Goal: Task Accomplishment & Management: Use online tool/utility

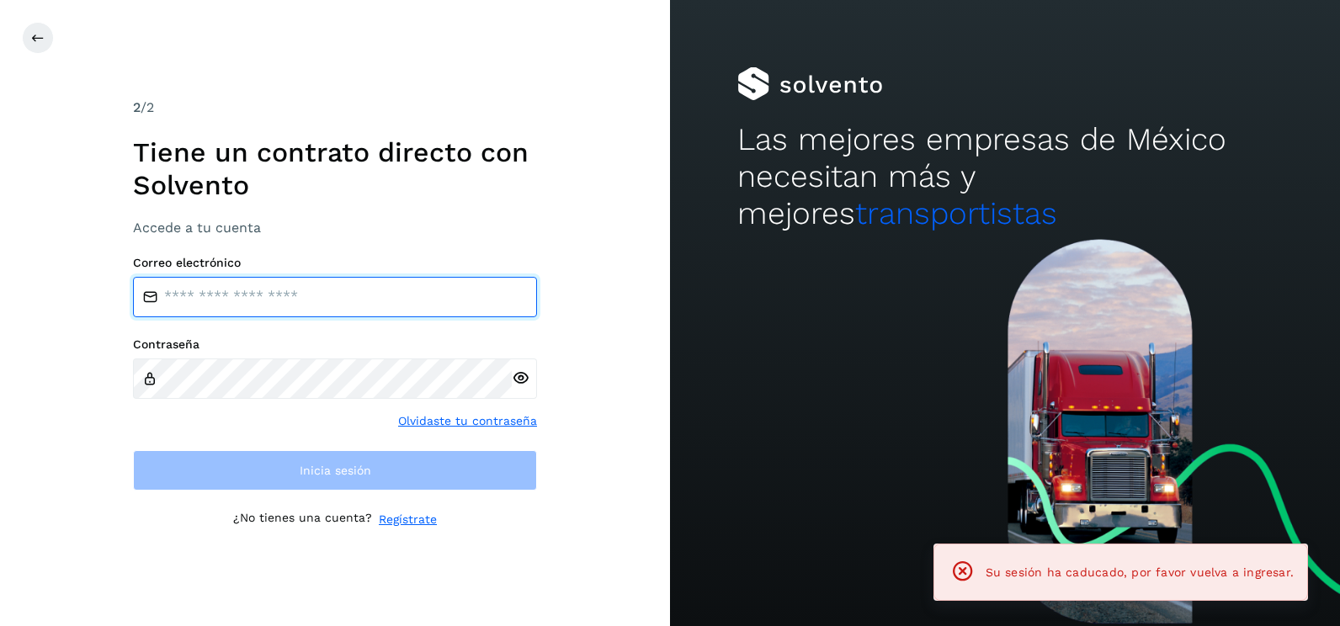
type input "**********"
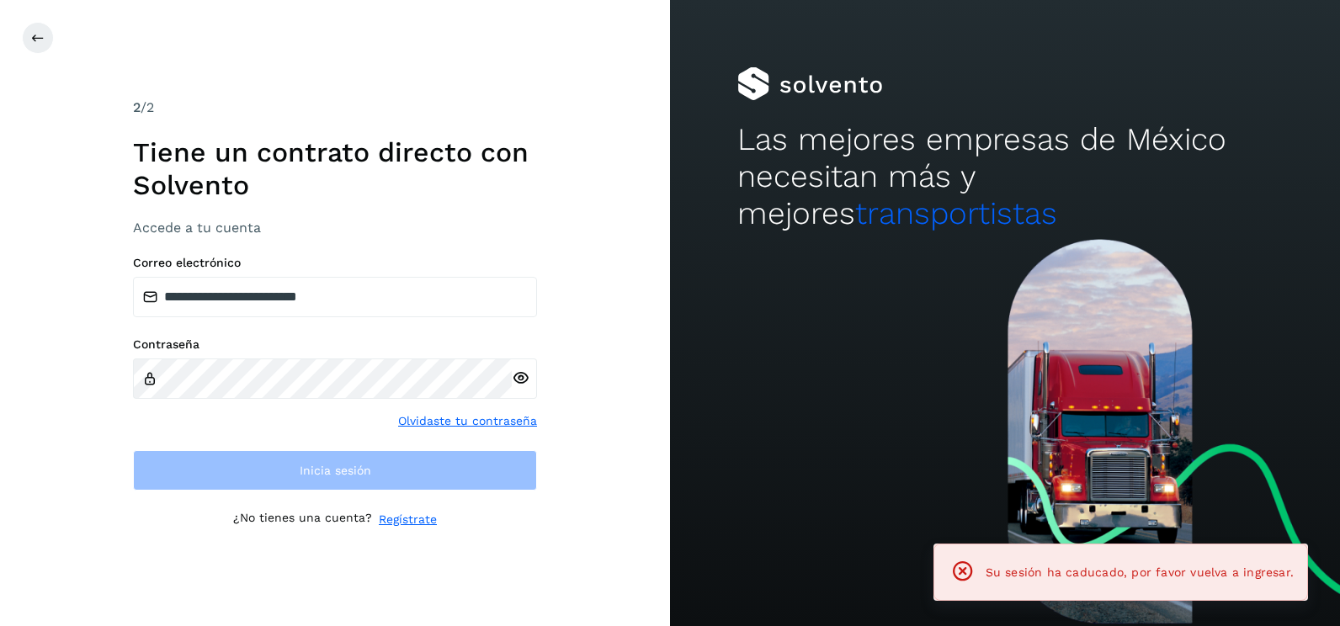
click at [630, 317] on div "**********" at bounding box center [335, 313] width 670 height 626
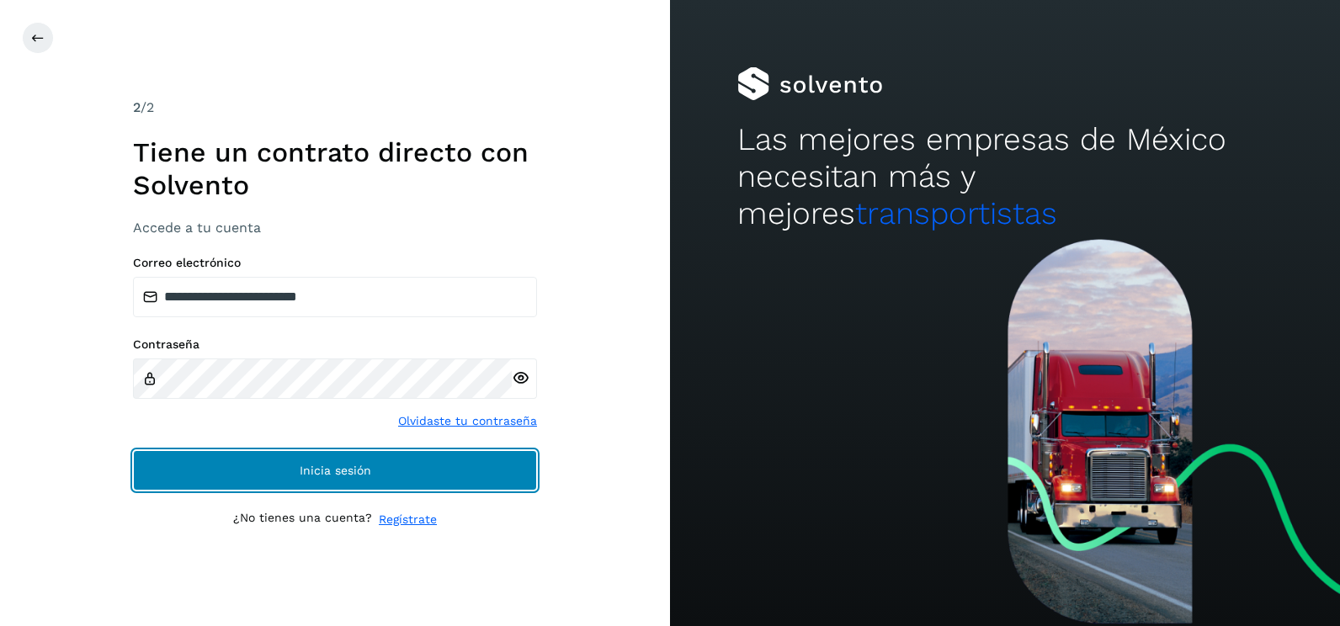
click at [492, 476] on button "Inicia sesión" at bounding box center [335, 470] width 404 height 40
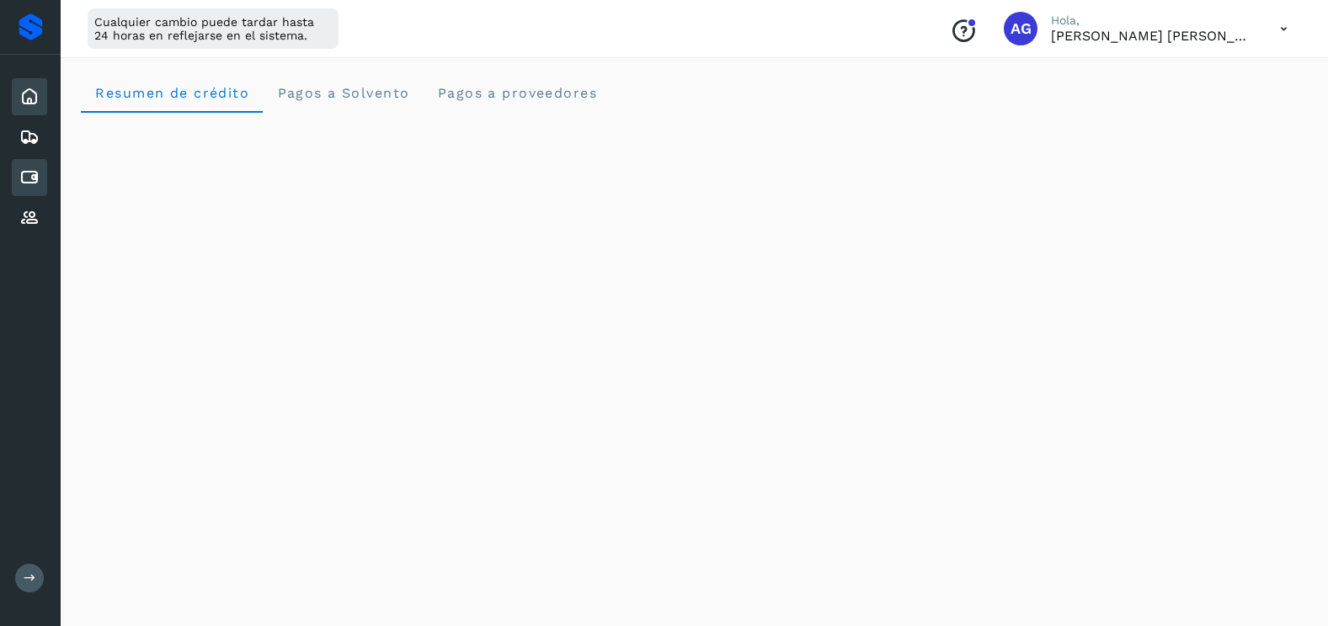
click at [32, 176] on icon at bounding box center [29, 178] width 20 height 20
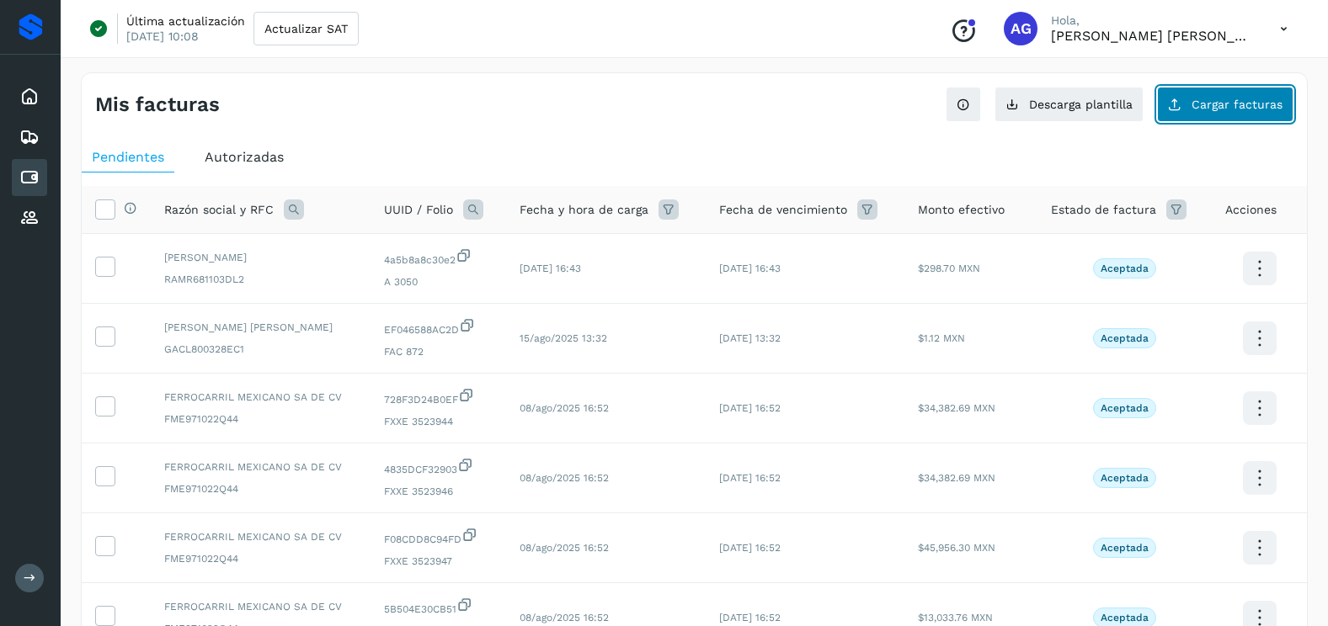
click at [1249, 94] on button "Cargar facturas" at bounding box center [1225, 104] width 136 height 35
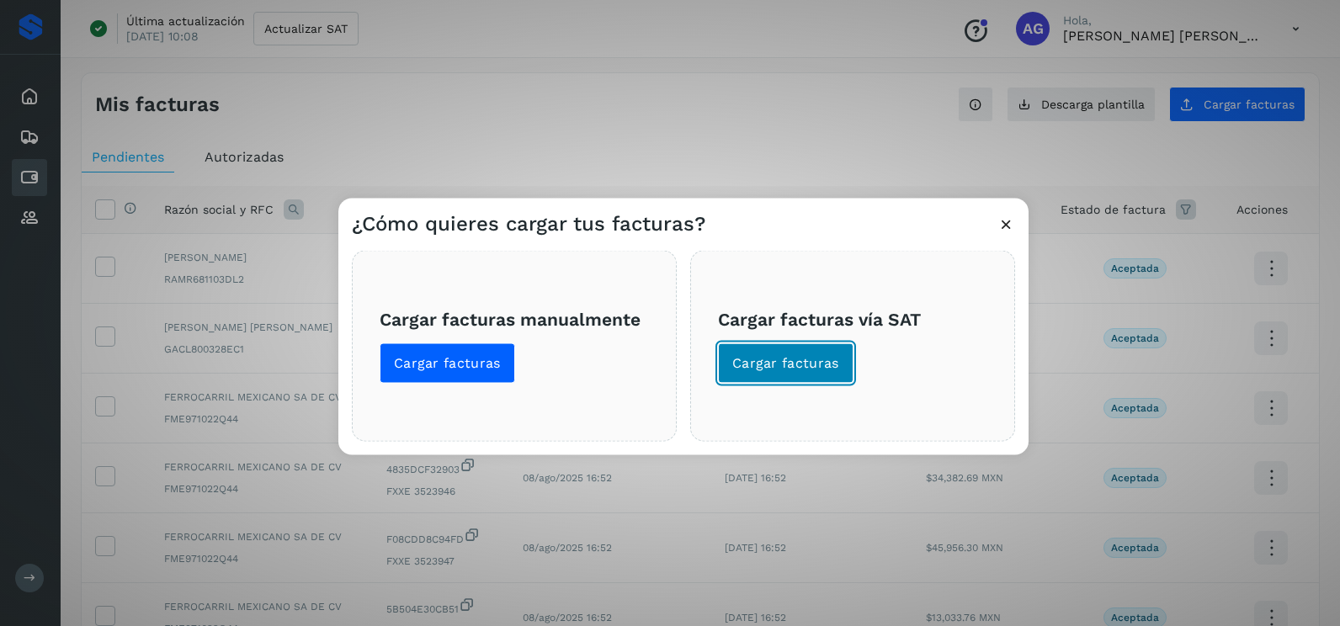
click at [760, 365] on span "Cargar facturas" at bounding box center [785, 363] width 107 height 19
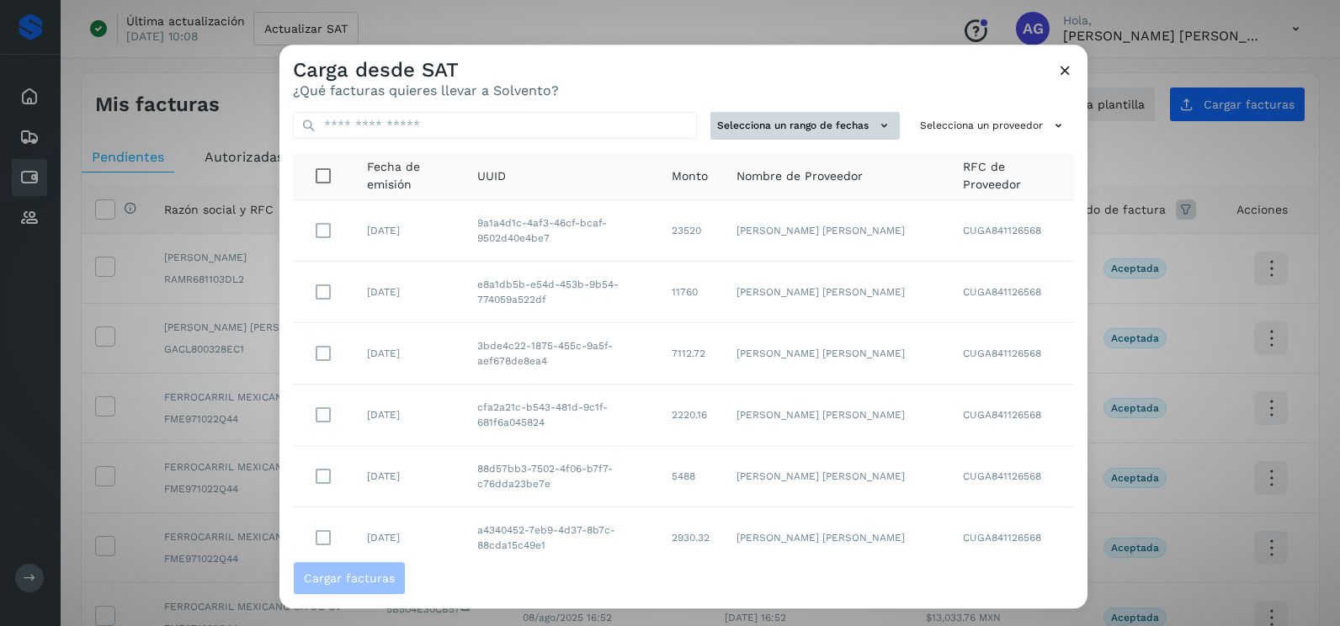
click at [807, 130] on button "Selecciona un rango de fechas" at bounding box center [805, 126] width 189 height 28
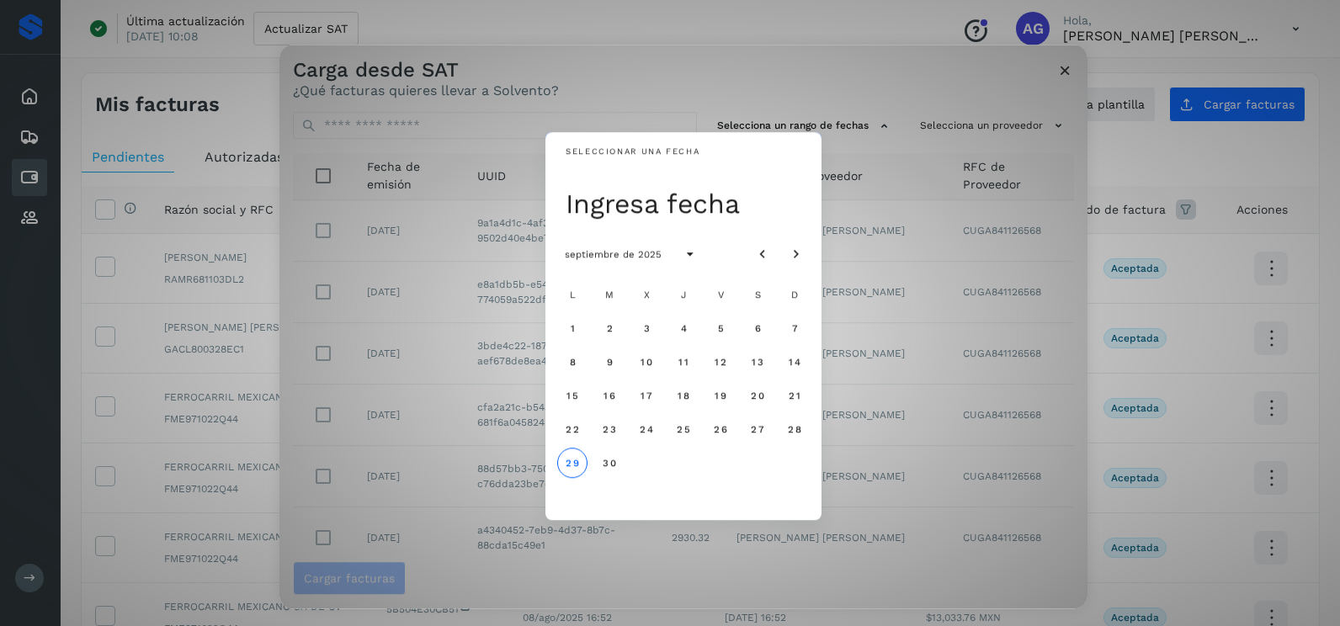
click at [596, 406] on div "16" at bounding box center [610, 396] width 34 height 34
click at [569, 397] on span "15" at bounding box center [572, 396] width 13 height 12
click at [606, 397] on span "16" at bounding box center [609, 396] width 13 height 12
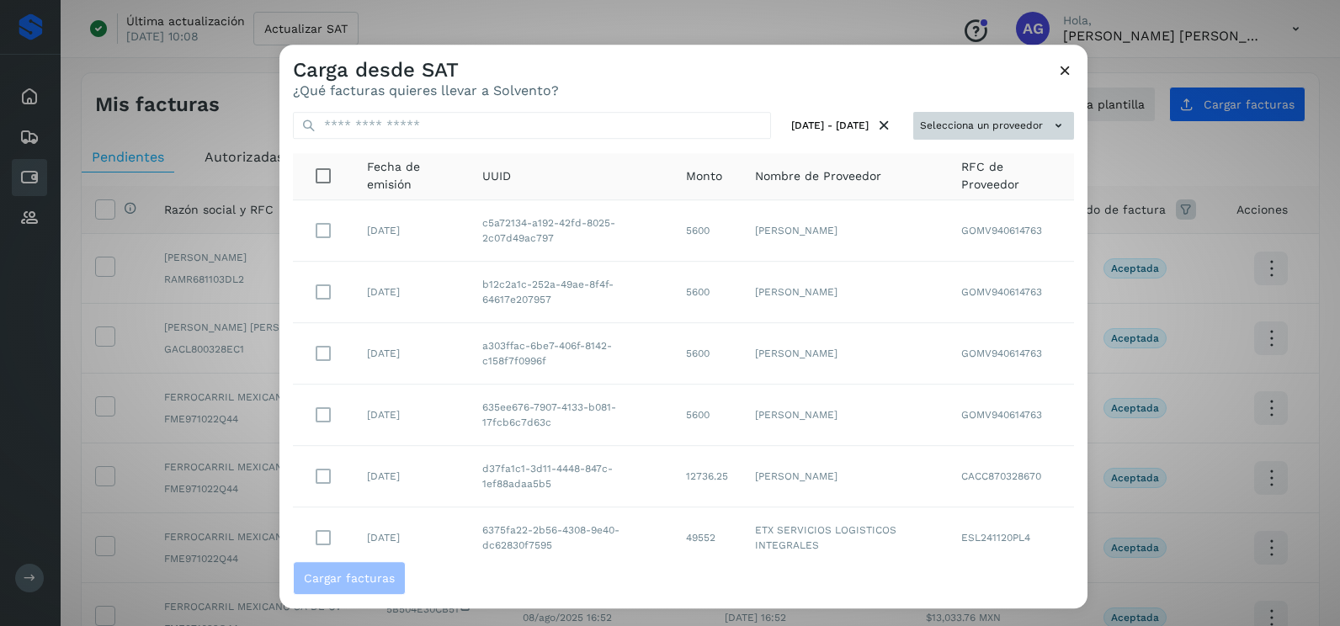
click at [986, 125] on button "Selecciona un proveedor" at bounding box center [994, 126] width 161 height 28
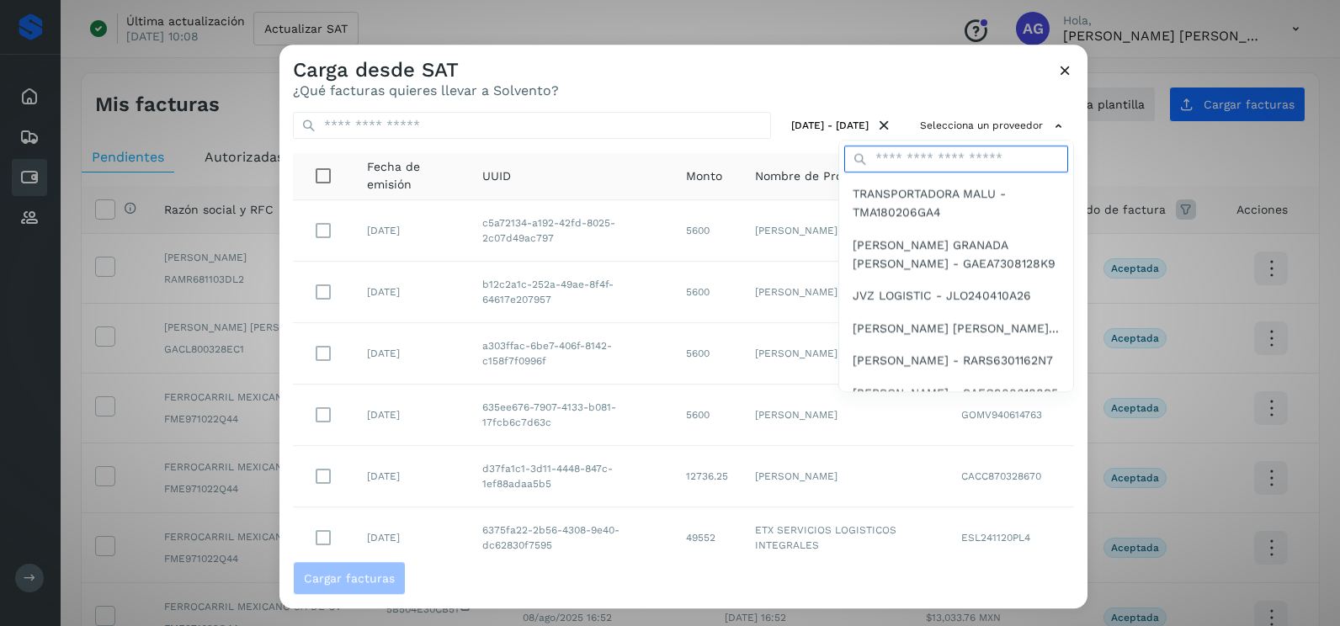
click at [976, 155] on input "text" at bounding box center [956, 159] width 224 height 27
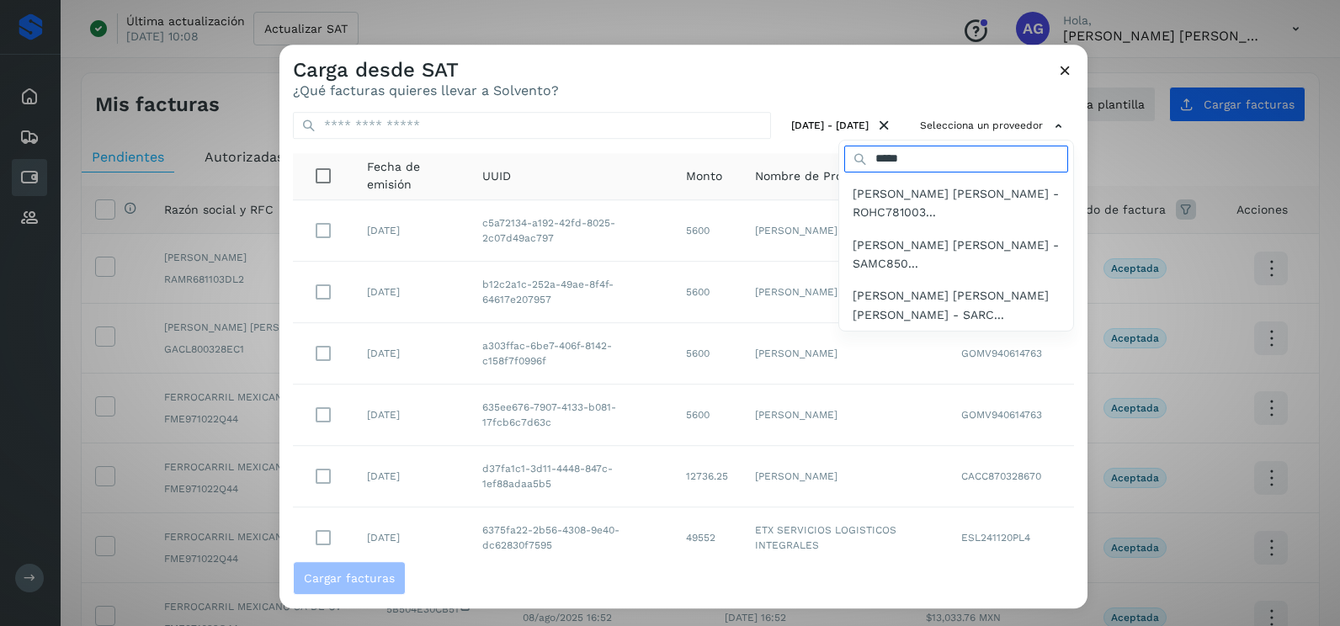
type input "**********"
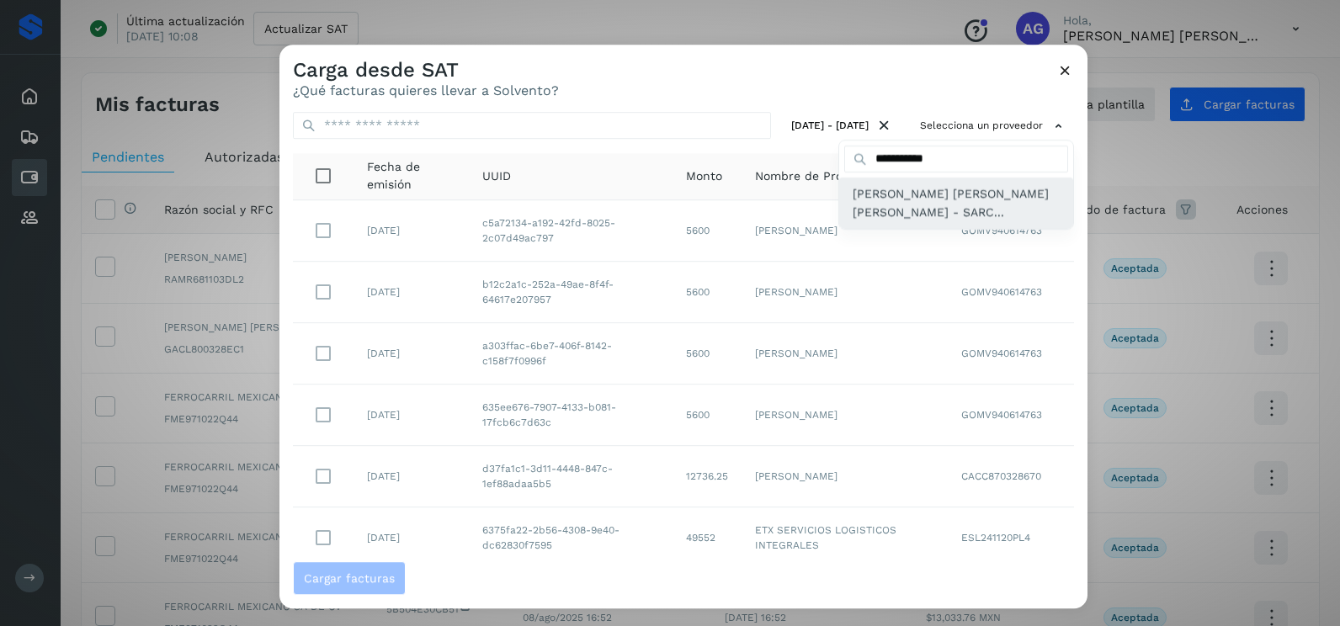
click at [940, 201] on span "[PERSON_NAME] [PERSON_NAME] [PERSON_NAME] - SARC..." at bounding box center [956, 203] width 207 height 38
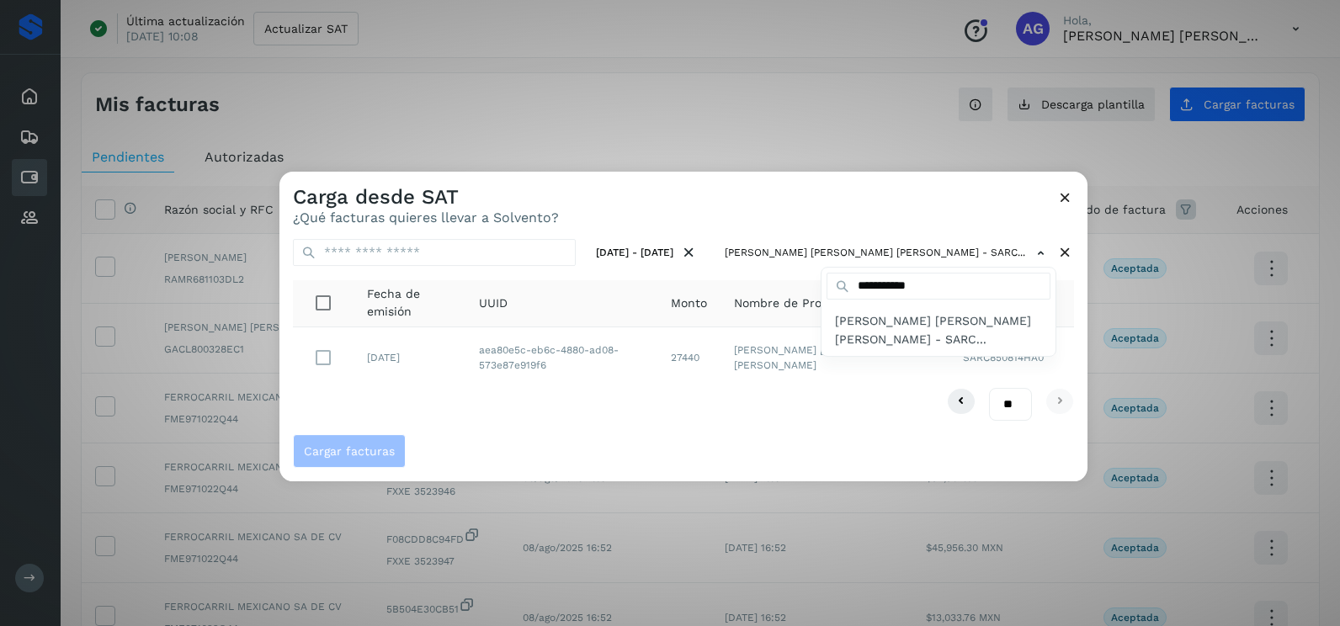
click at [940, 201] on div at bounding box center [950, 485] width 1340 height 626
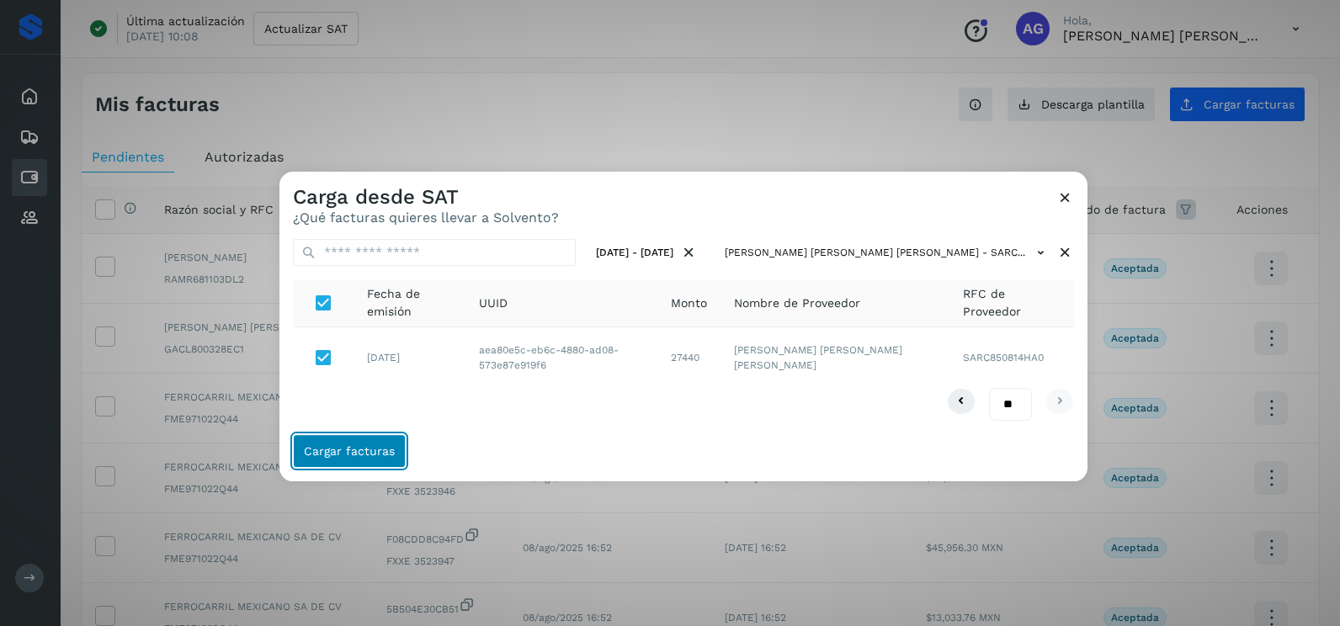
click at [384, 458] on button "Cargar facturas" at bounding box center [349, 451] width 113 height 34
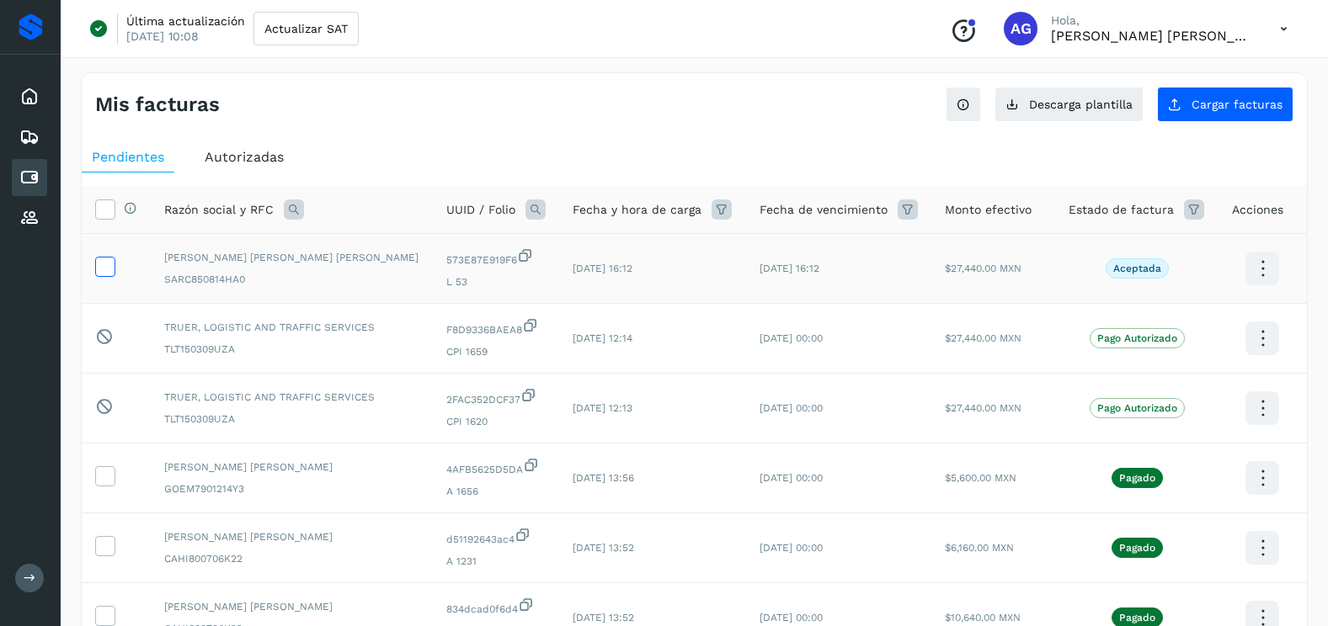
click at [102, 264] on icon at bounding box center [105, 266] width 18 height 18
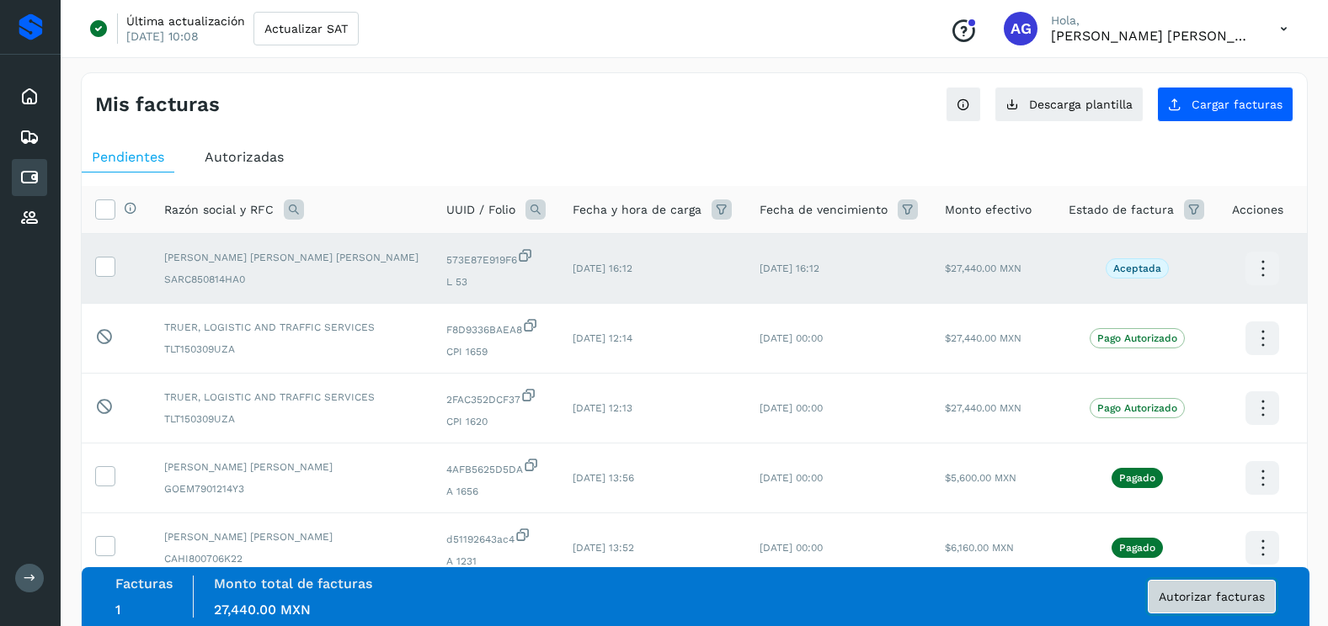
click at [1185, 599] on span "Autorizar facturas" at bounding box center [1212, 597] width 106 height 12
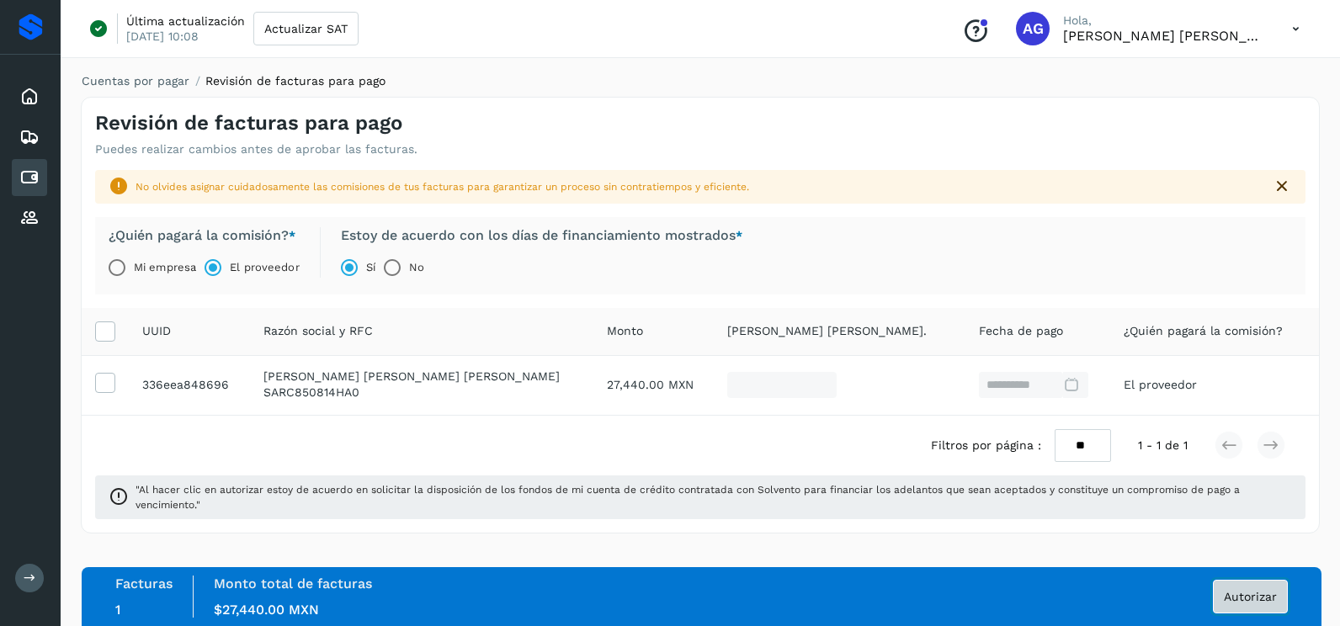
click at [1242, 594] on span "Autorizar" at bounding box center [1250, 597] width 53 height 12
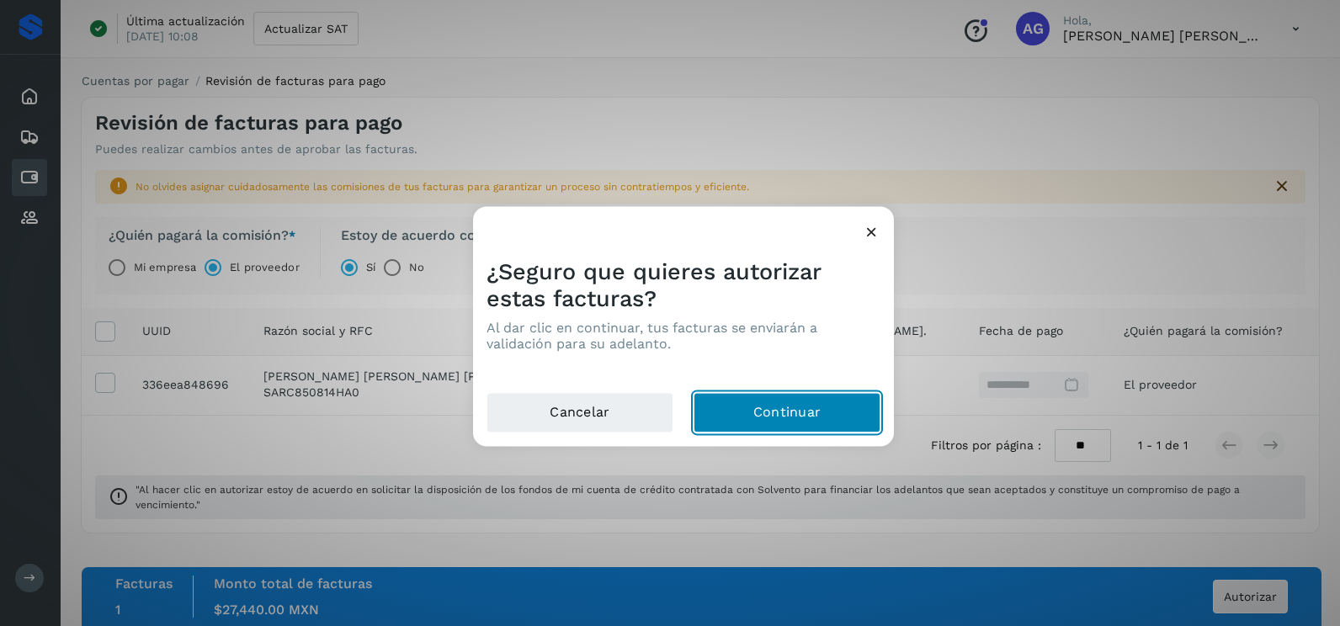
click at [791, 410] on button "Continuar" at bounding box center [787, 413] width 187 height 40
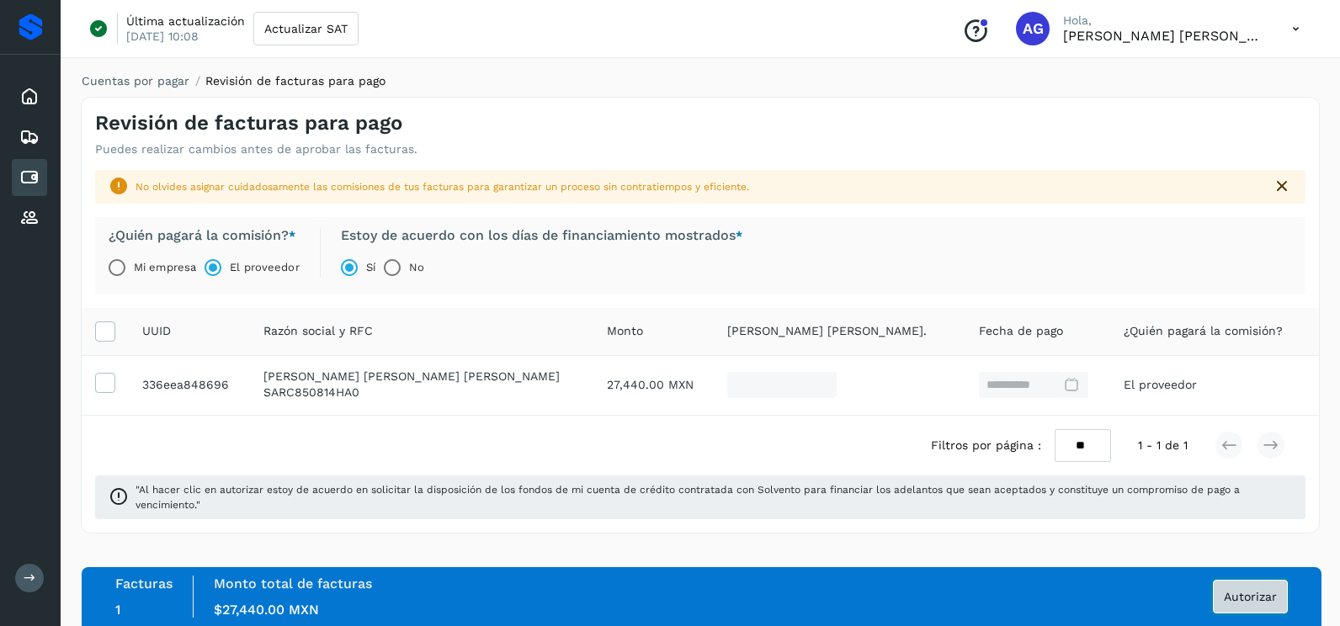
click at [1260, 604] on button "Autorizar" at bounding box center [1250, 597] width 75 height 34
